Goal: Contribute content: Add original content to the website for others to see

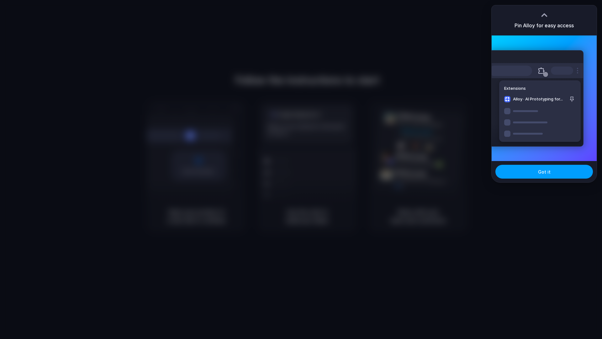
click at [534, 171] on button "Got it" at bounding box center [544, 172] width 98 height 14
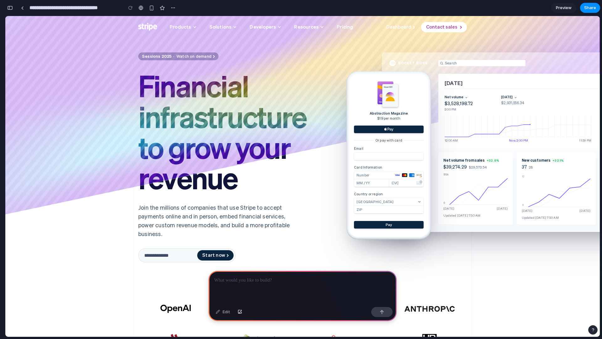
click at [253, 277] on p at bounding box center [302, 280] width 177 height 8
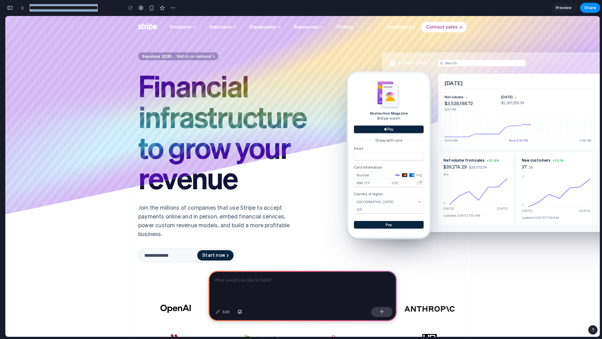
click at [253, 277] on p at bounding box center [302, 280] width 177 height 8
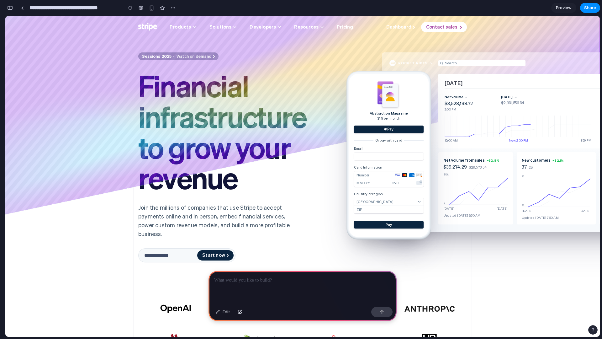
click at [246, 299] on div at bounding box center [302, 288] width 188 height 34
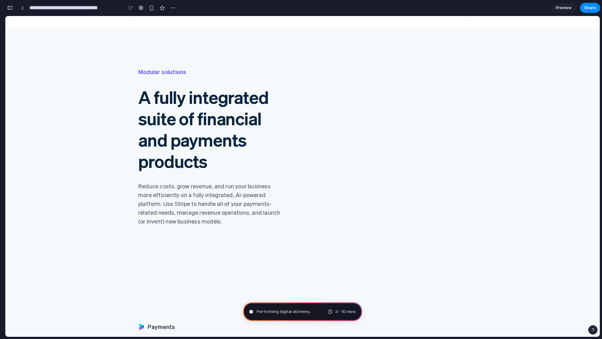
scroll to position [345, 0]
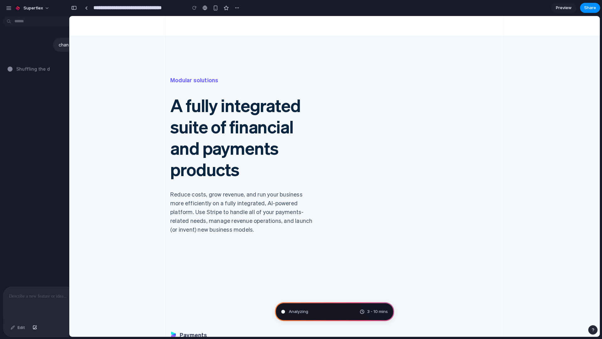
type input "**********"
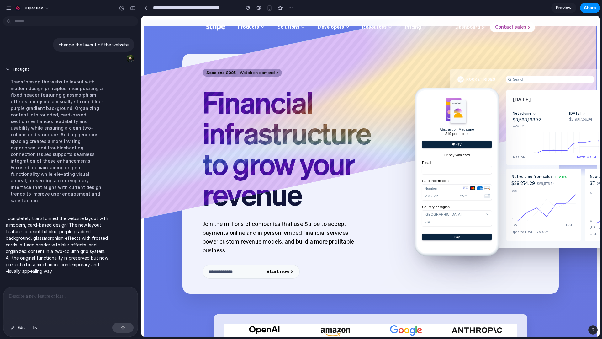
scroll to position [0, 0]
